Goal: Task Accomplishment & Management: Use online tool/utility

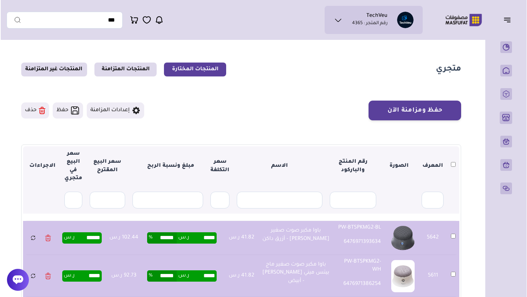
scroll to position [2, 0]
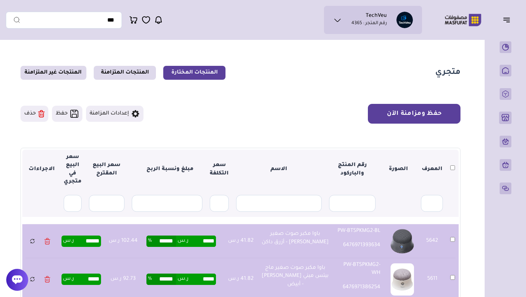
click at [395, 115] on button "حفظ ومزامنة الآن" at bounding box center [414, 114] width 93 height 20
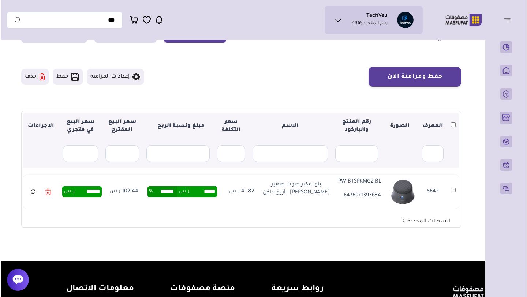
scroll to position [41, 0]
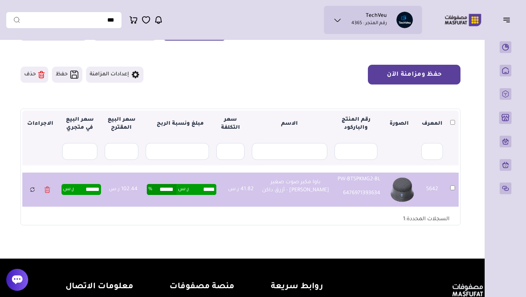
click at [420, 79] on button "حفظ ومزامنة الآن" at bounding box center [414, 75] width 93 height 20
